Goal: Check status: Check status

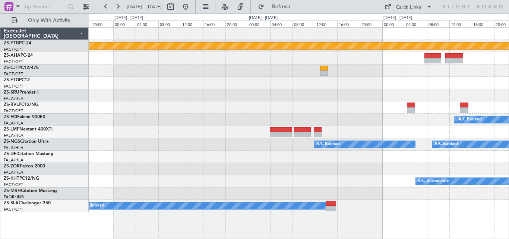
click at [255, 80] on div "Planned Maint Lanseria A/C Booked A/C Booked A/C Booked A/C Booked A/C Booked A…" at bounding box center [299, 120] width 420 height 185
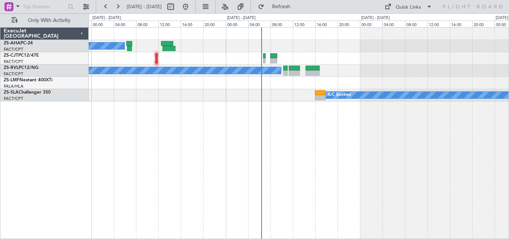
click at [393, 61] on div "A/C Unavailable Planned Maint" at bounding box center [299, 58] width 420 height 12
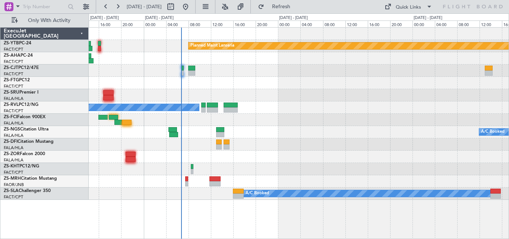
click at [245, 85] on div "Planned Maint Lanseria A/C Booked A/C Booked A/C Booked A/C Booked A/C Booked A…" at bounding box center [299, 114] width 420 height 172
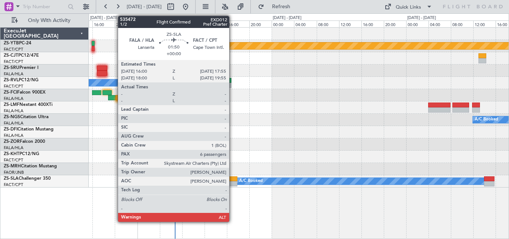
click at [233, 179] on div at bounding box center [232, 178] width 11 height 5
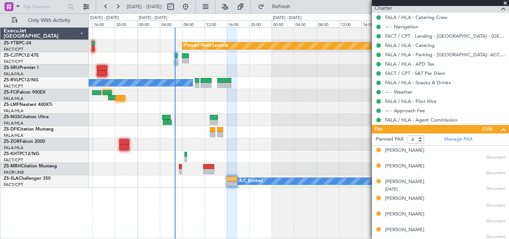
scroll to position [240, 0]
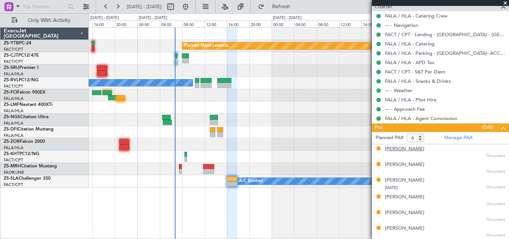
click at [413, 146] on div "[PERSON_NAME]" at bounding box center [405, 148] width 40 height 7
click at [408, 166] on div "[PERSON_NAME]" at bounding box center [405, 164] width 40 height 7
click at [393, 179] on div "[PERSON_NAME]" at bounding box center [405, 180] width 40 height 7
click at [408, 195] on div "[PERSON_NAME]" at bounding box center [405, 197] width 40 height 7
click at [400, 214] on div "[PERSON_NAME]" at bounding box center [405, 212] width 40 height 7
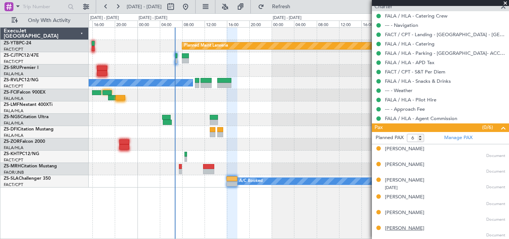
click at [401, 231] on div "[PERSON_NAME]" at bounding box center [405, 228] width 40 height 7
click at [506, 3] on span at bounding box center [505, 3] width 7 height 7
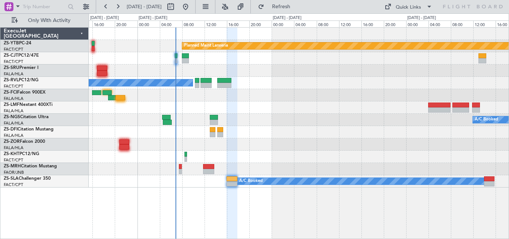
type input "0"
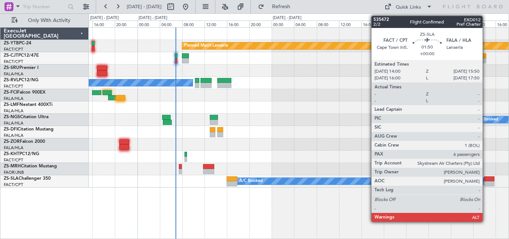
click at [486, 178] on div at bounding box center [489, 178] width 10 height 5
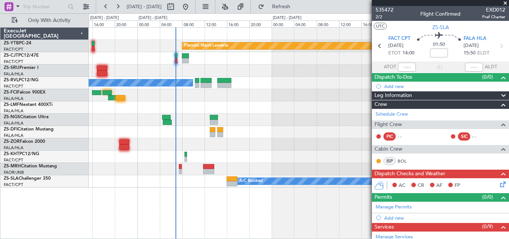
click at [506, 0] on span at bounding box center [505, 3] width 7 height 7
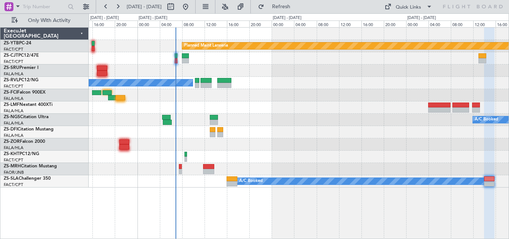
type input "0"
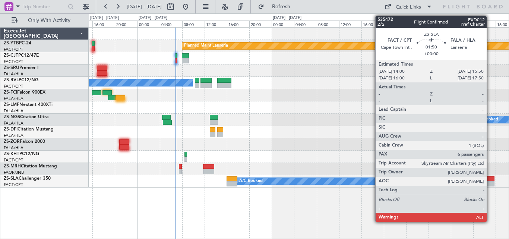
click at [490, 177] on div at bounding box center [489, 178] width 10 height 5
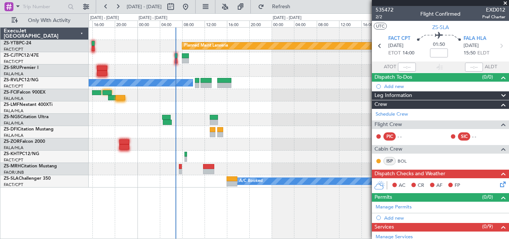
click at [505, 3] on span at bounding box center [505, 3] width 7 height 7
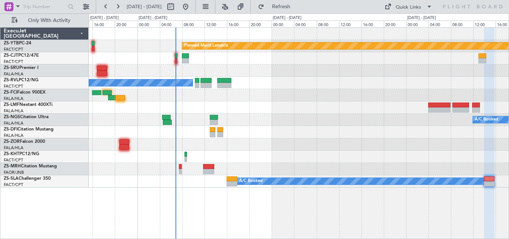
type input "0"
